Goal: Check status: Check status

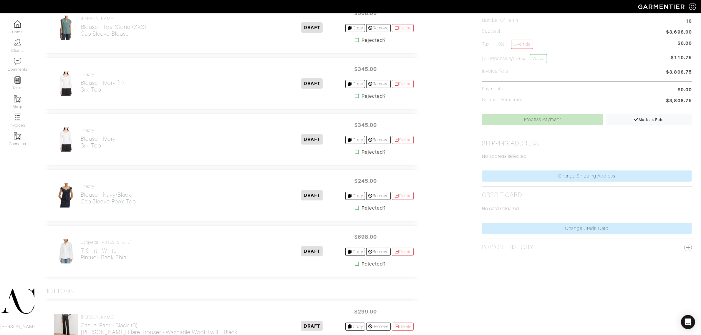
scroll to position [147, 0]
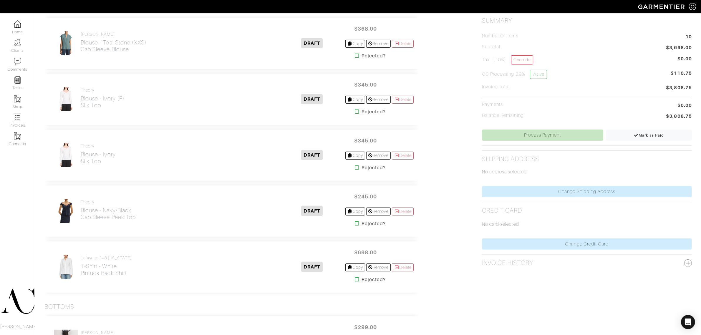
click at [355, 112] on icon at bounding box center [357, 111] width 4 height 5
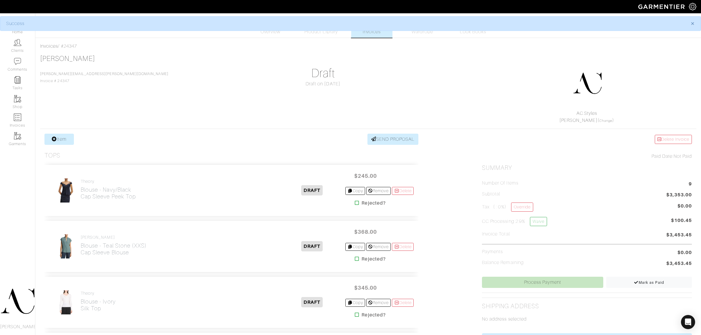
scroll to position [147, 0]
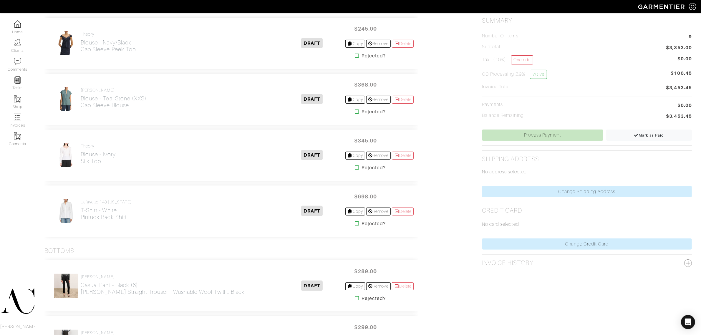
click at [355, 167] on icon at bounding box center [357, 167] width 4 height 5
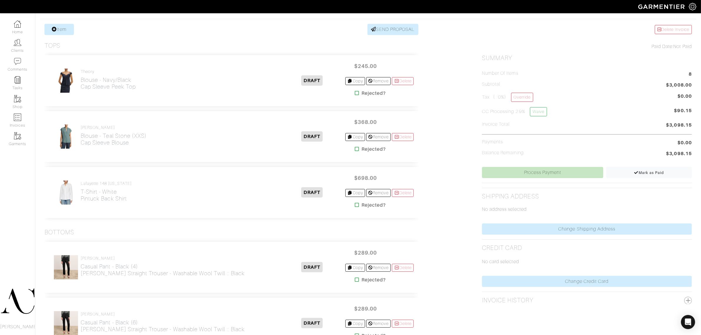
scroll to position [110, 0]
click at [355, 206] on icon at bounding box center [357, 204] width 4 height 5
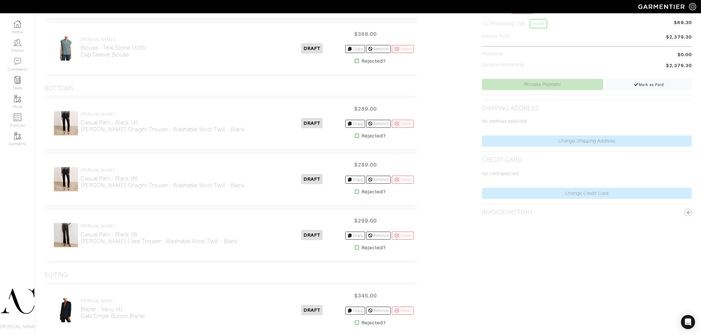
scroll to position [221, 0]
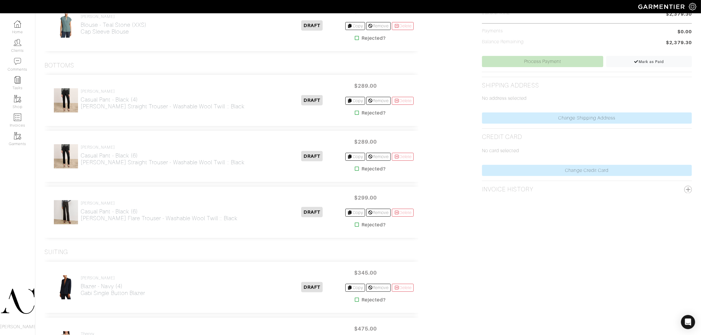
click at [355, 169] on icon at bounding box center [357, 168] width 4 height 5
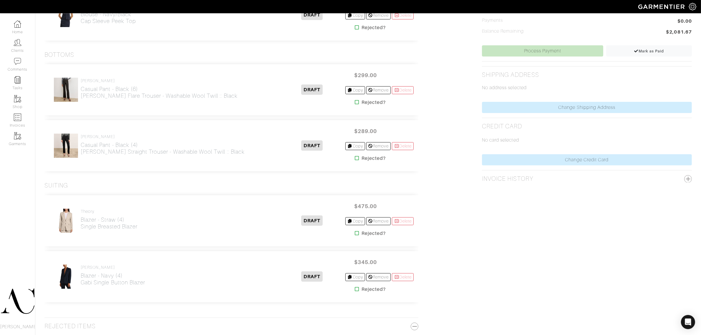
scroll to position [258, 0]
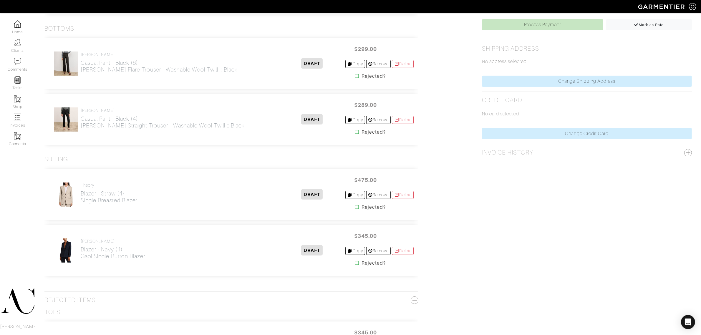
click at [355, 77] on icon at bounding box center [357, 76] width 4 height 5
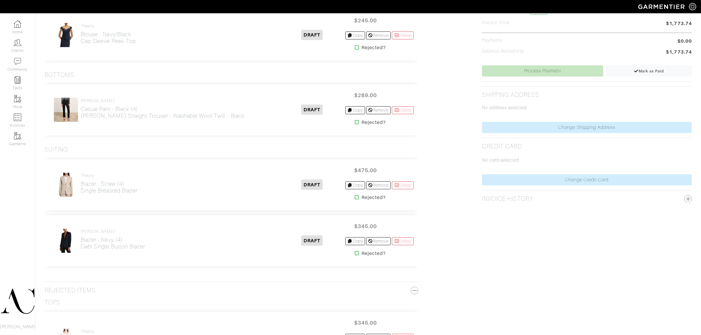
scroll to position [221, 0]
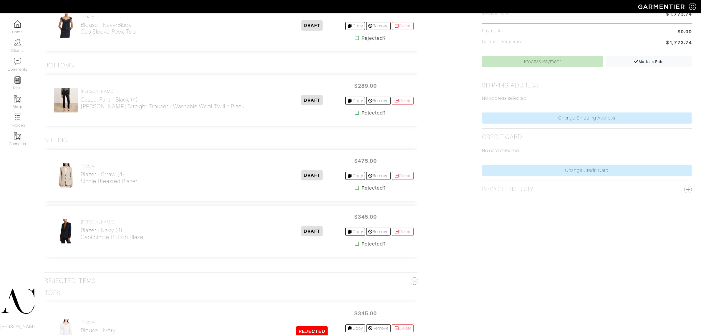
click at [339, 82] on div "M.M. LaFleur Casual Pant - Black (4) Smith Straight Trouser - Washable Wool Twi…" at bounding box center [231, 100] width 374 height 51
